Goal: Book appointment/travel/reservation

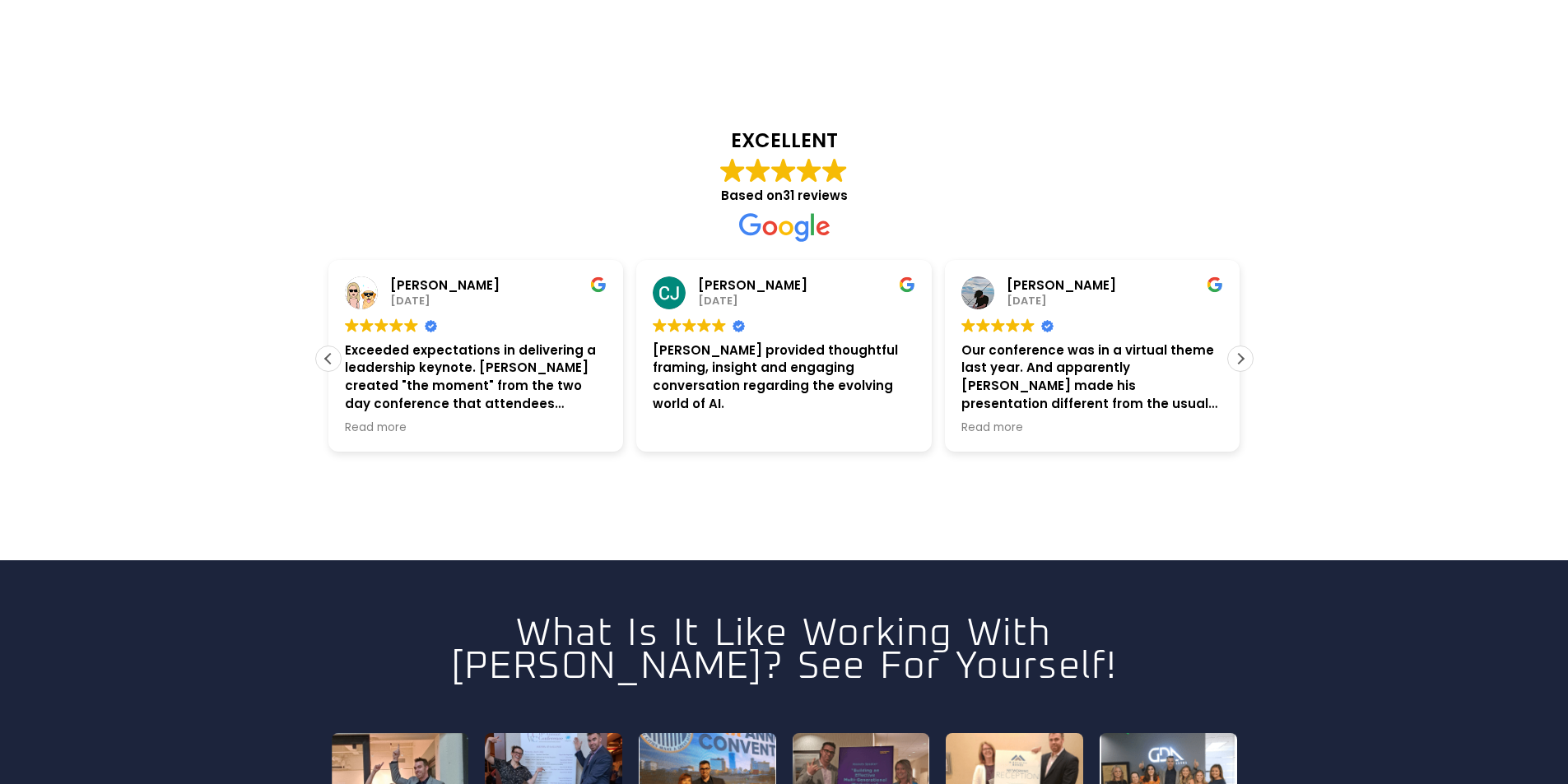
scroll to position [4252, 0]
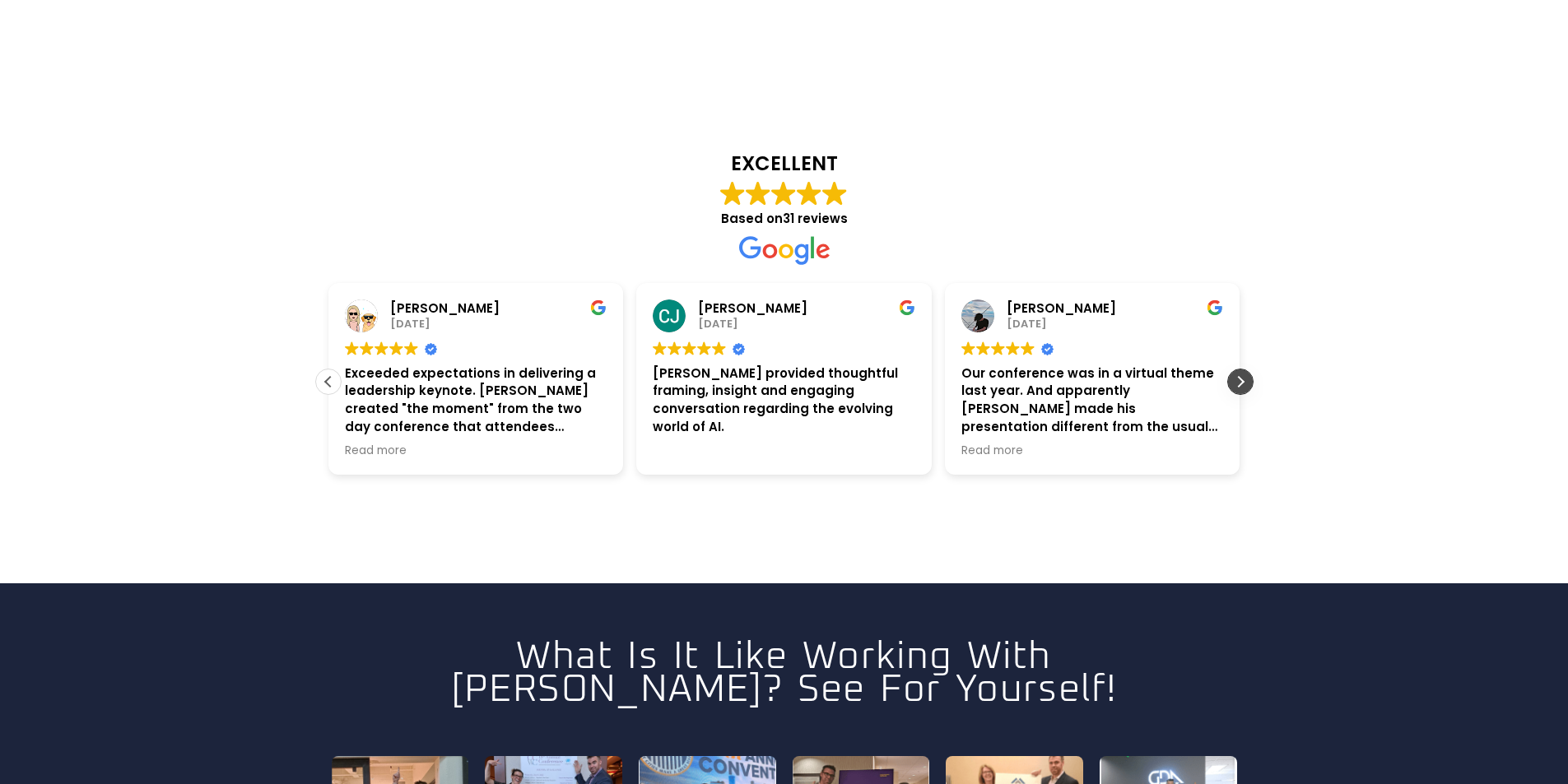
click at [1244, 369] on div "Next review" at bounding box center [1241, 382] width 25 height 25
click at [326, 369] on div "Previous review" at bounding box center [329, 382] width 25 height 25
click at [330, 369] on div "Previous review" at bounding box center [329, 382] width 25 height 25
click at [333, 369] on div "Previous review" at bounding box center [329, 382] width 25 height 25
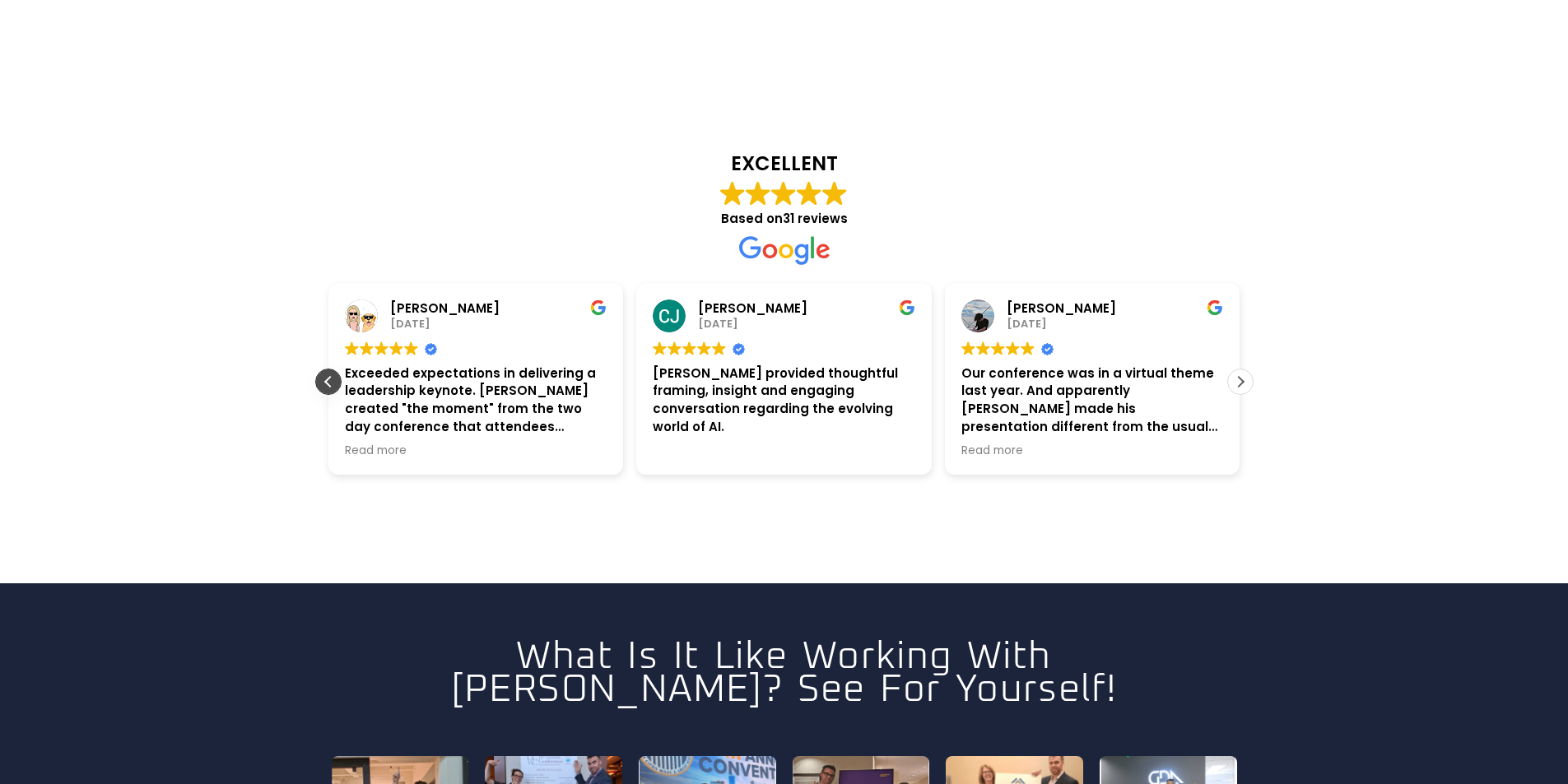
click at [333, 369] on div "Previous review" at bounding box center [329, 382] width 25 height 25
click at [335, 369] on div "Previous review" at bounding box center [329, 382] width 25 height 25
click at [335, 322] on div "[PERSON_NAME] [DATE] Trustindex verifies that the original source of the review…" at bounding box center [476, 379] width 295 height 193
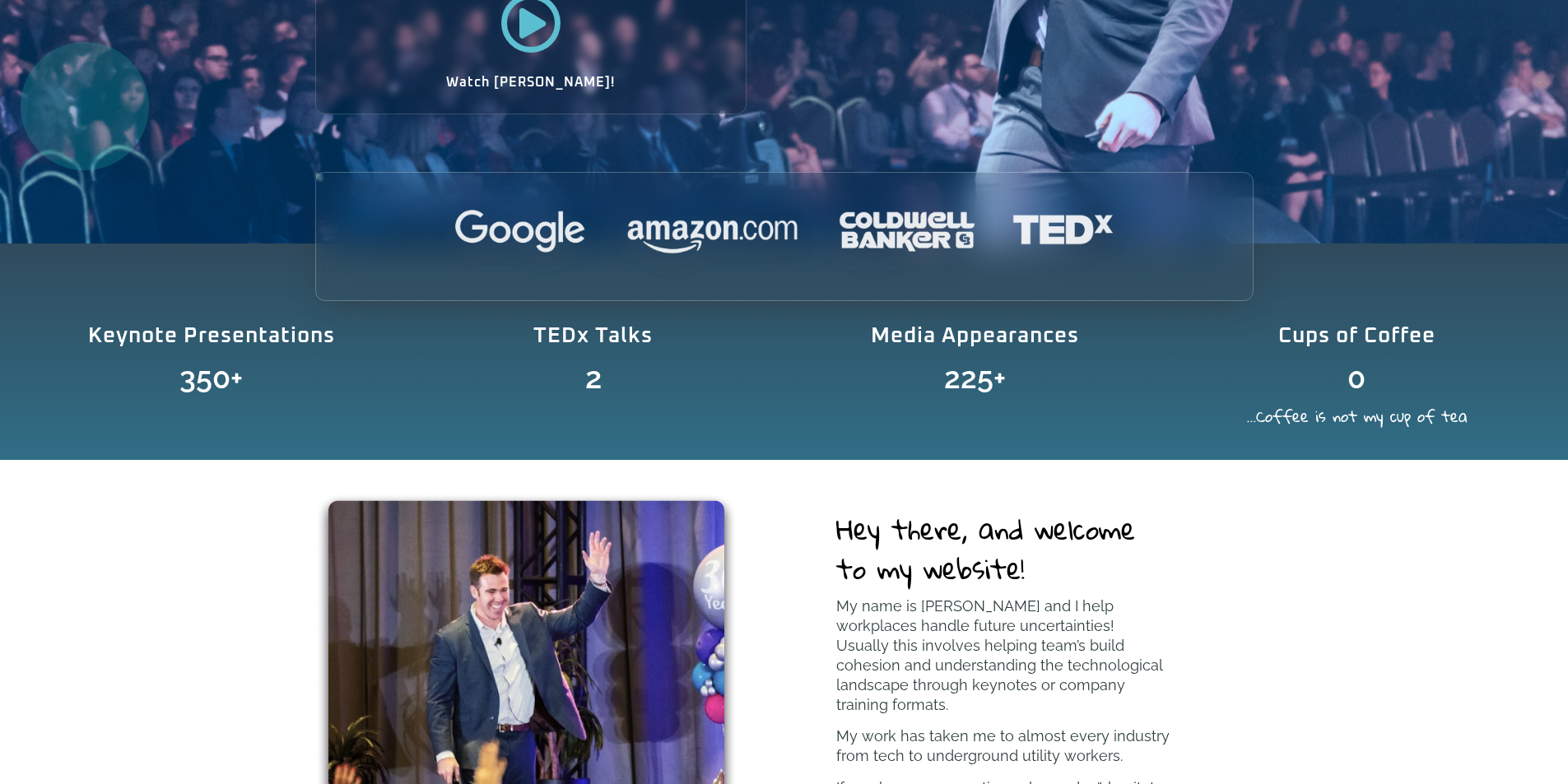
scroll to position [0, 0]
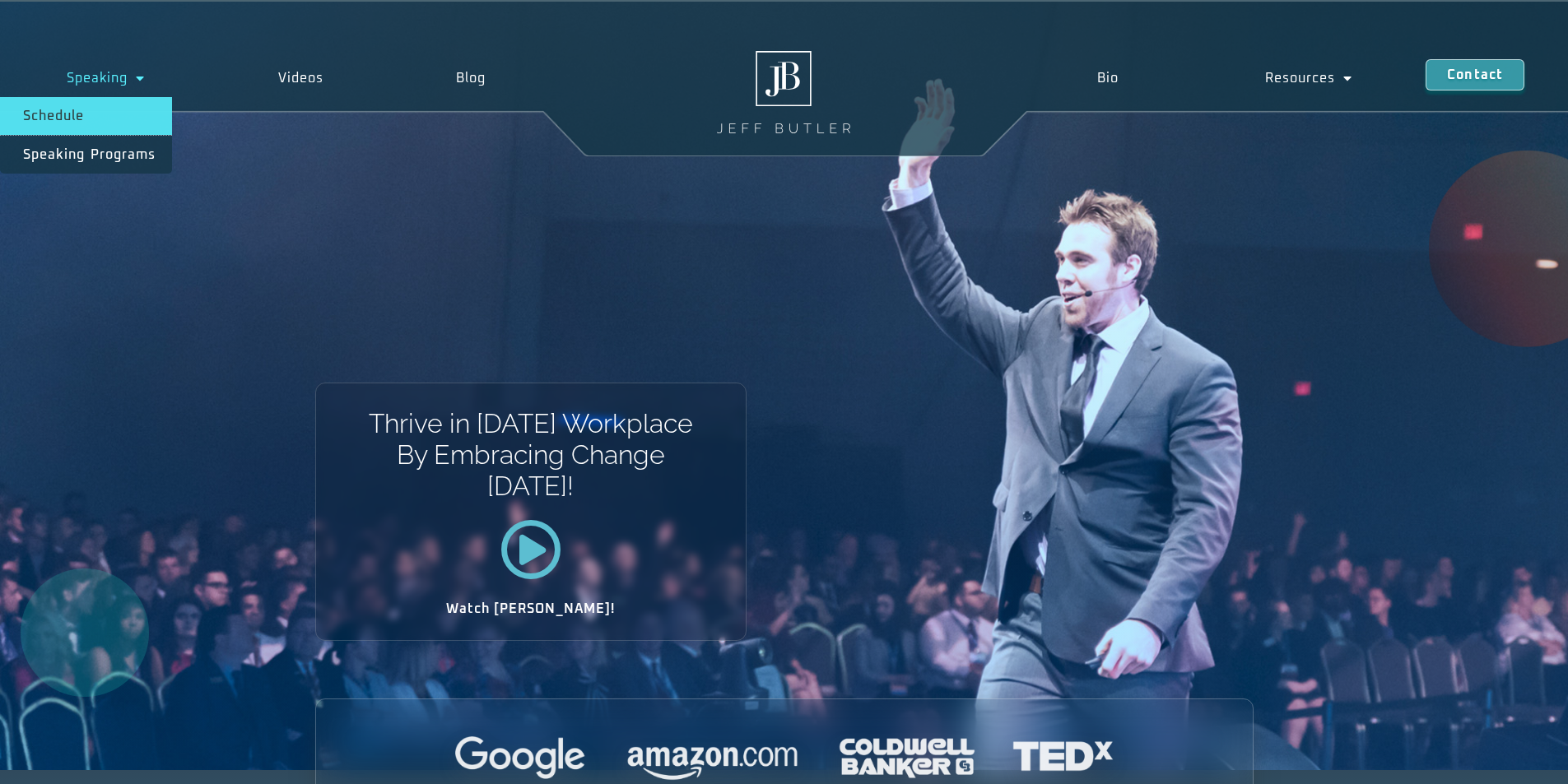
click at [65, 117] on link "Schedule" at bounding box center [86, 115] width 172 height 38
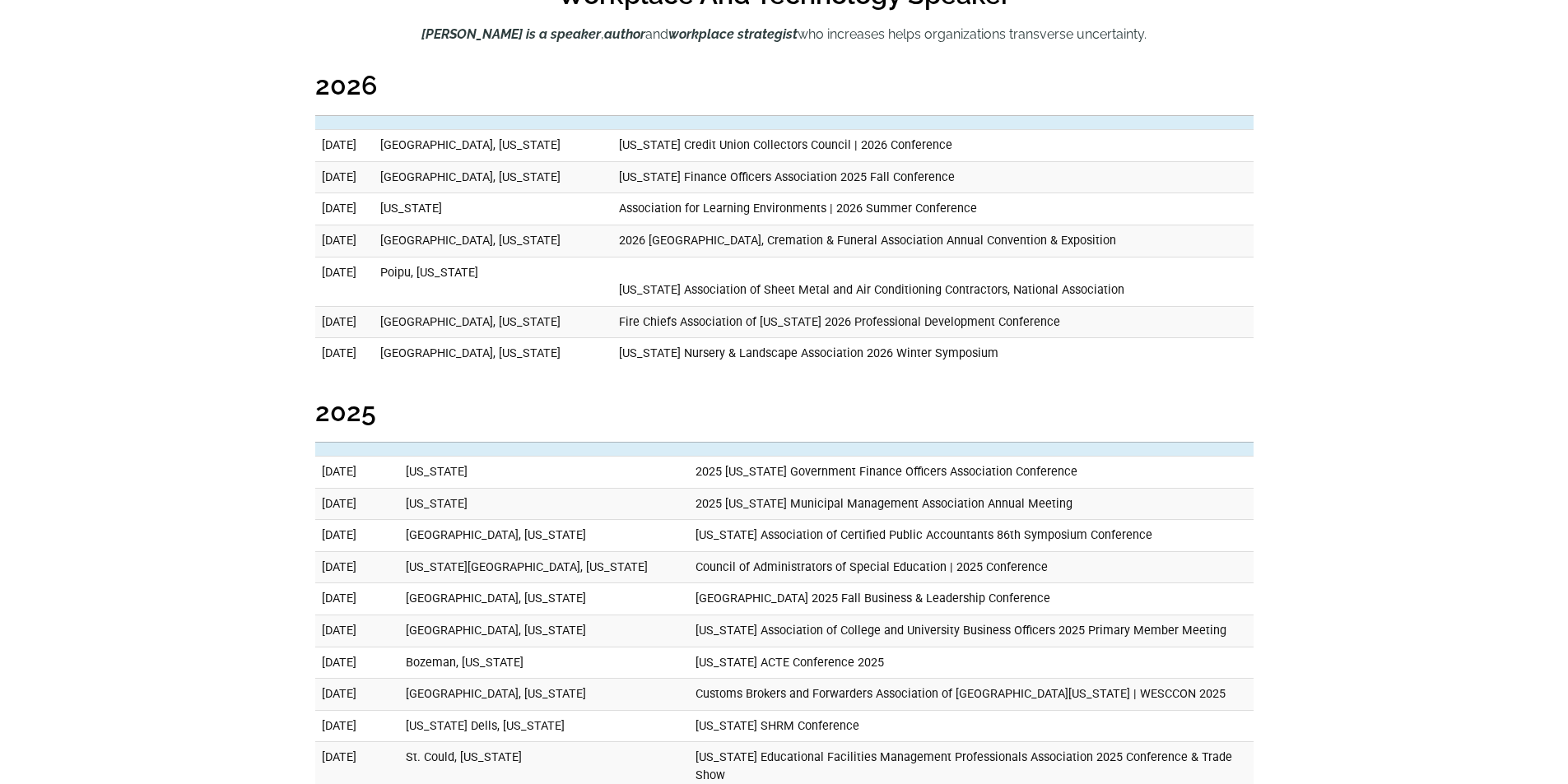
scroll to position [741, 0]
